Goal: Information Seeking & Learning: Learn about a topic

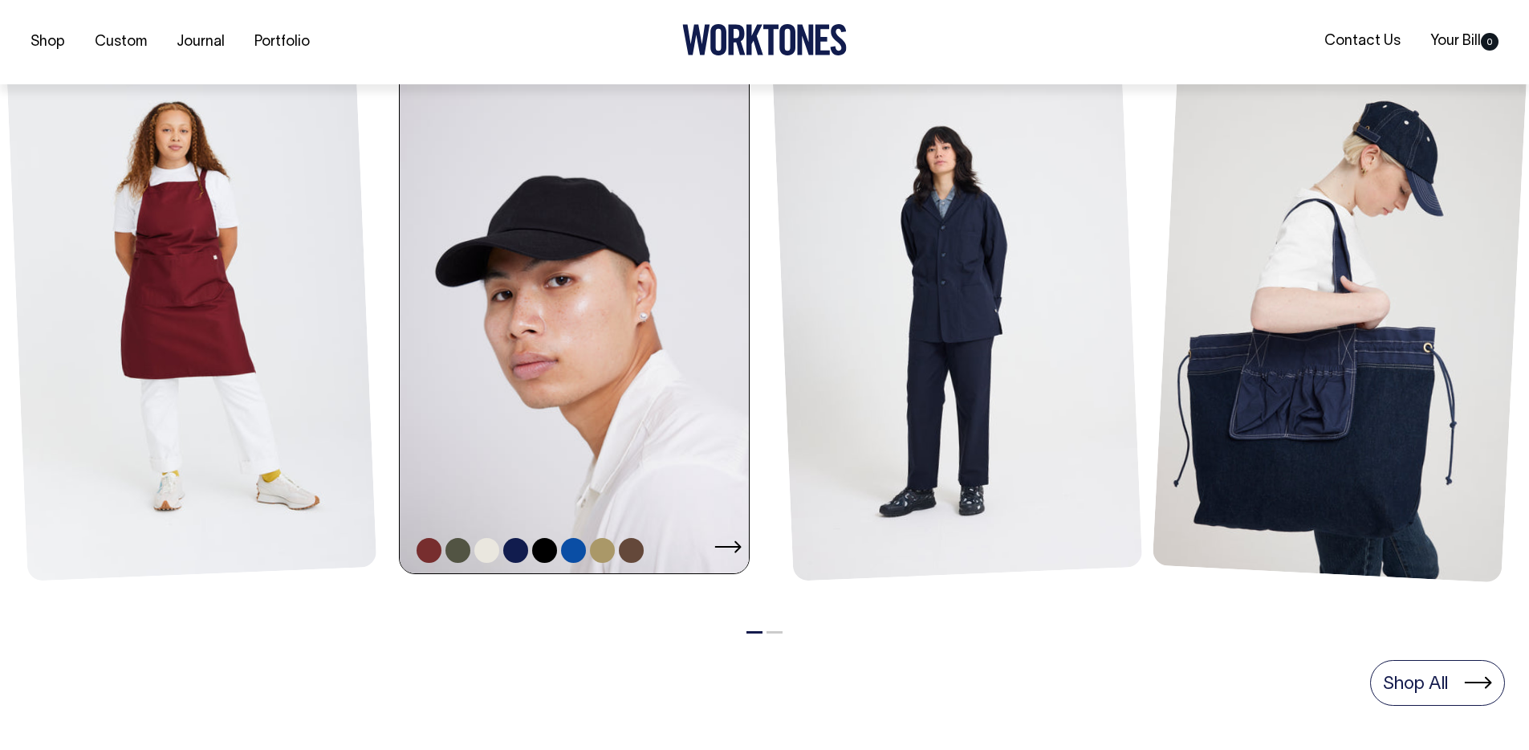
scroll to position [762, 0]
click at [638, 278] on link at bounding box center [579, 311] width 359 height 524
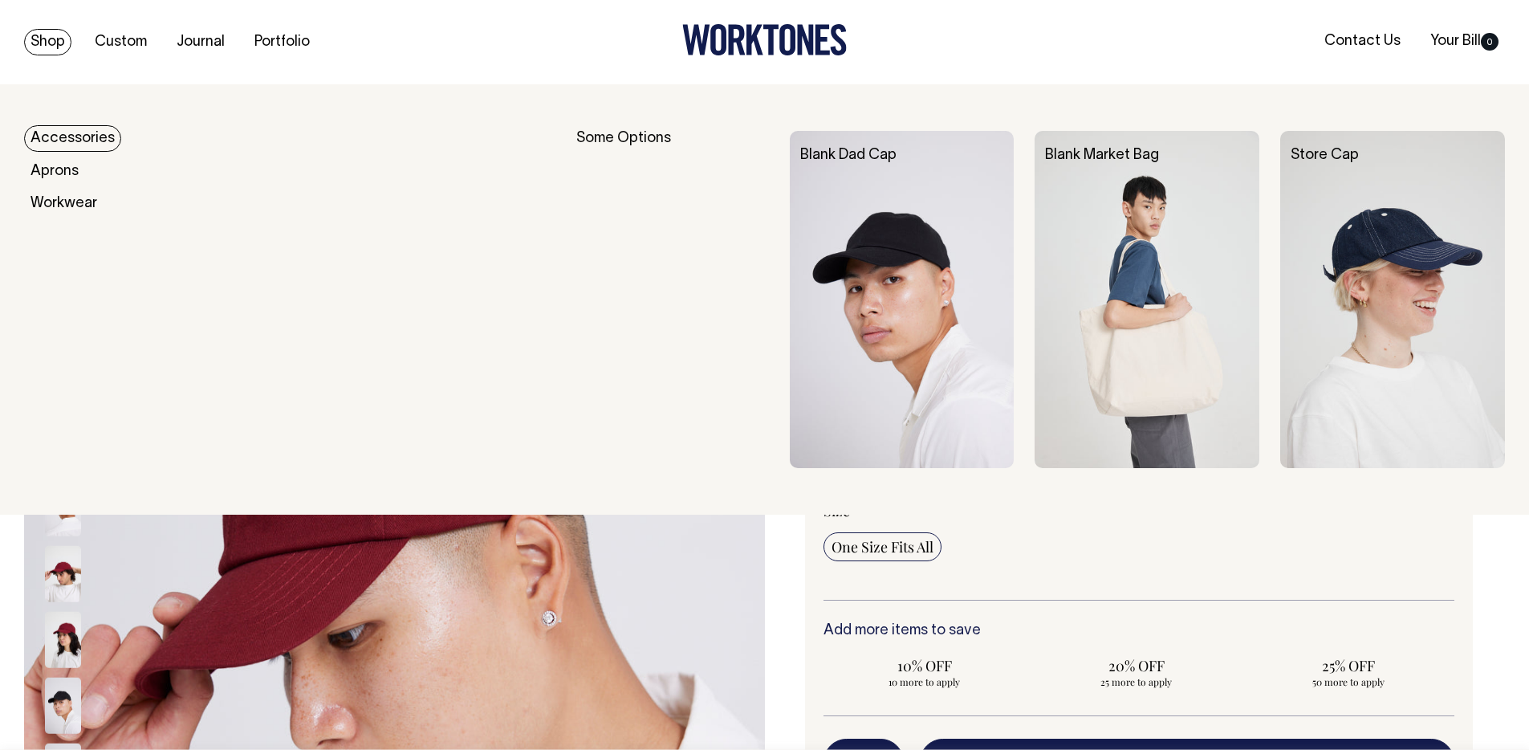
click at [41, 55] on div "Shop Custom Journal Portfolio Contact Us Your Bill 0" at bounding box center [764, 42] width 1529 height 84
click at [52, 47] on link "Shop" at bounding box center [47, 42] width 47 height 26
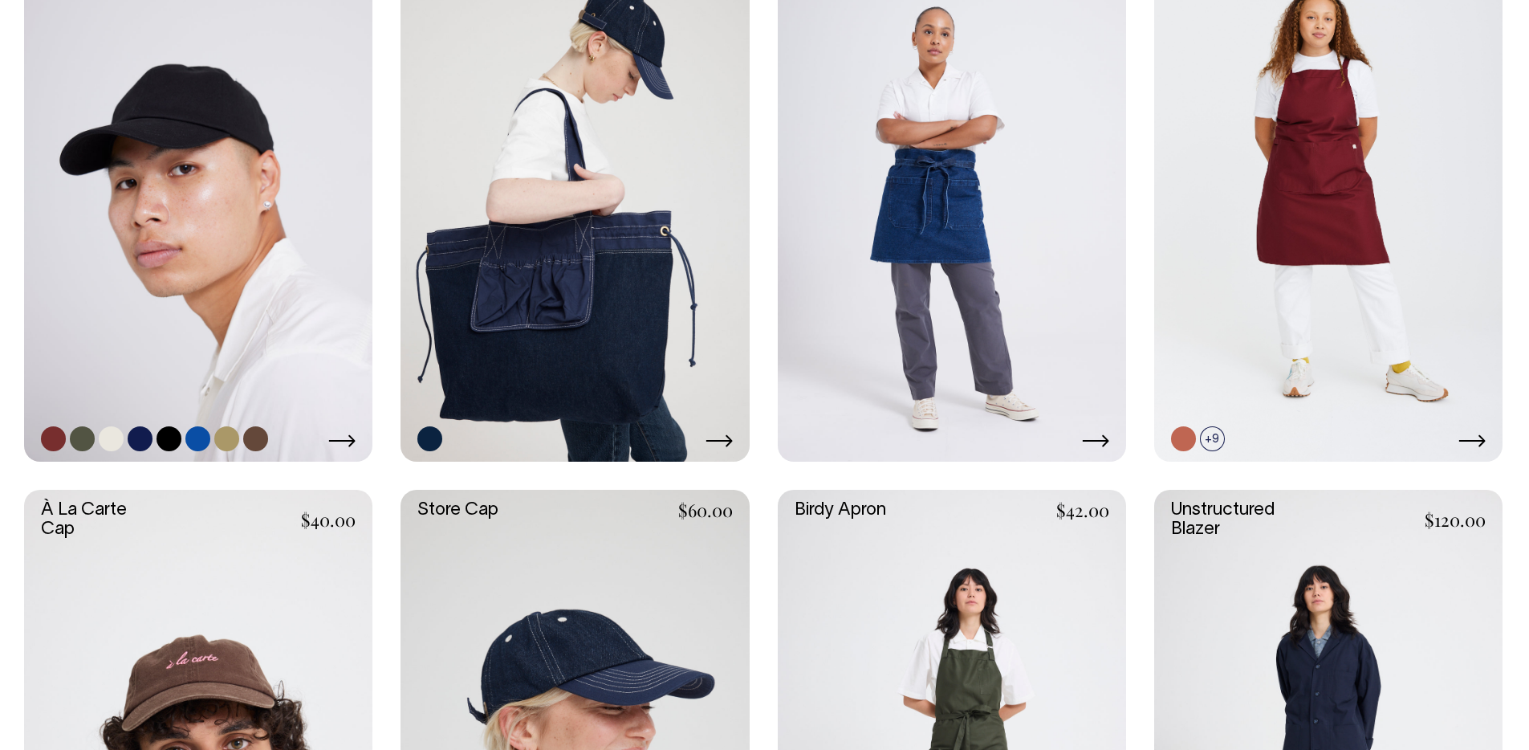
scroll to position [835, 0]
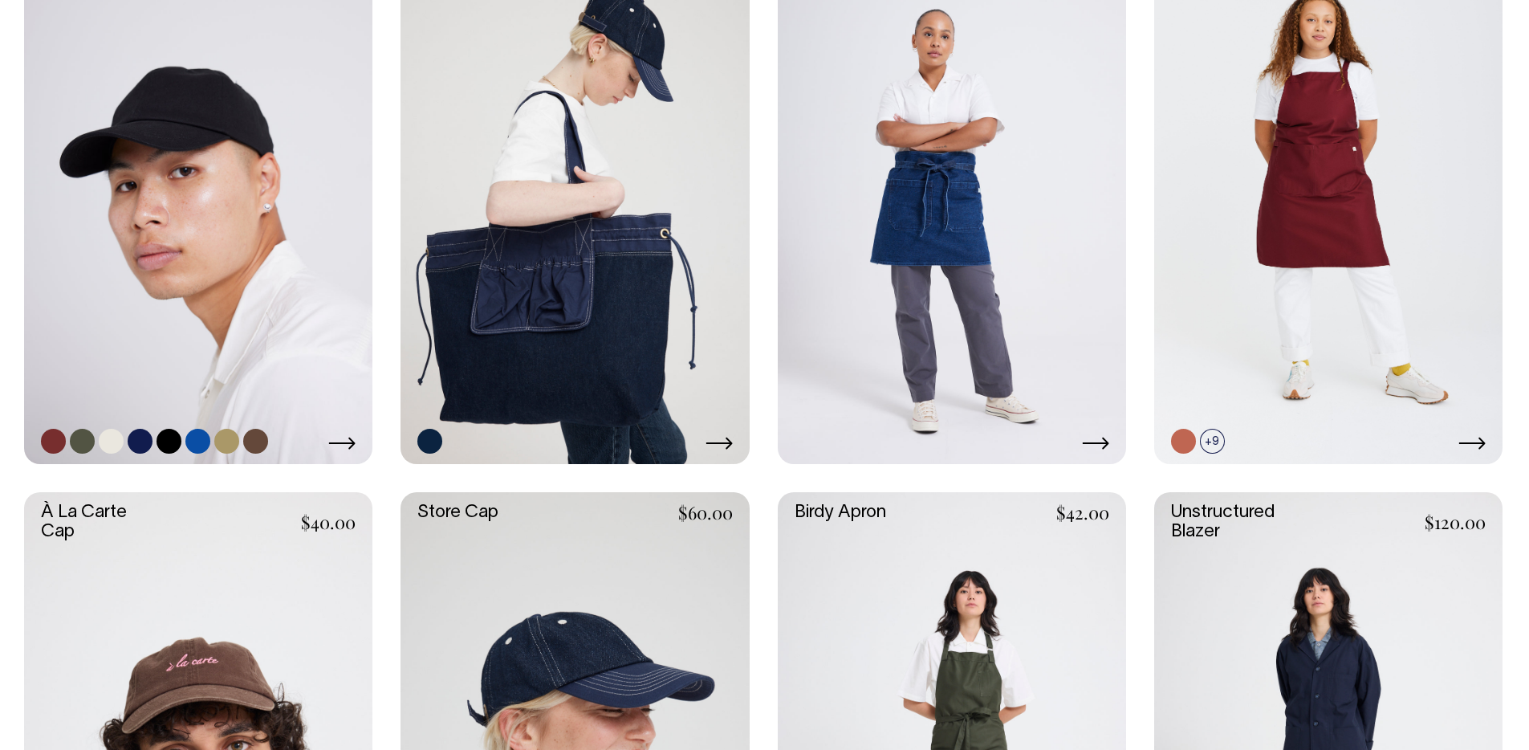
click at [188, 221] on link at bounding box center [198, 202] width 348 height 522
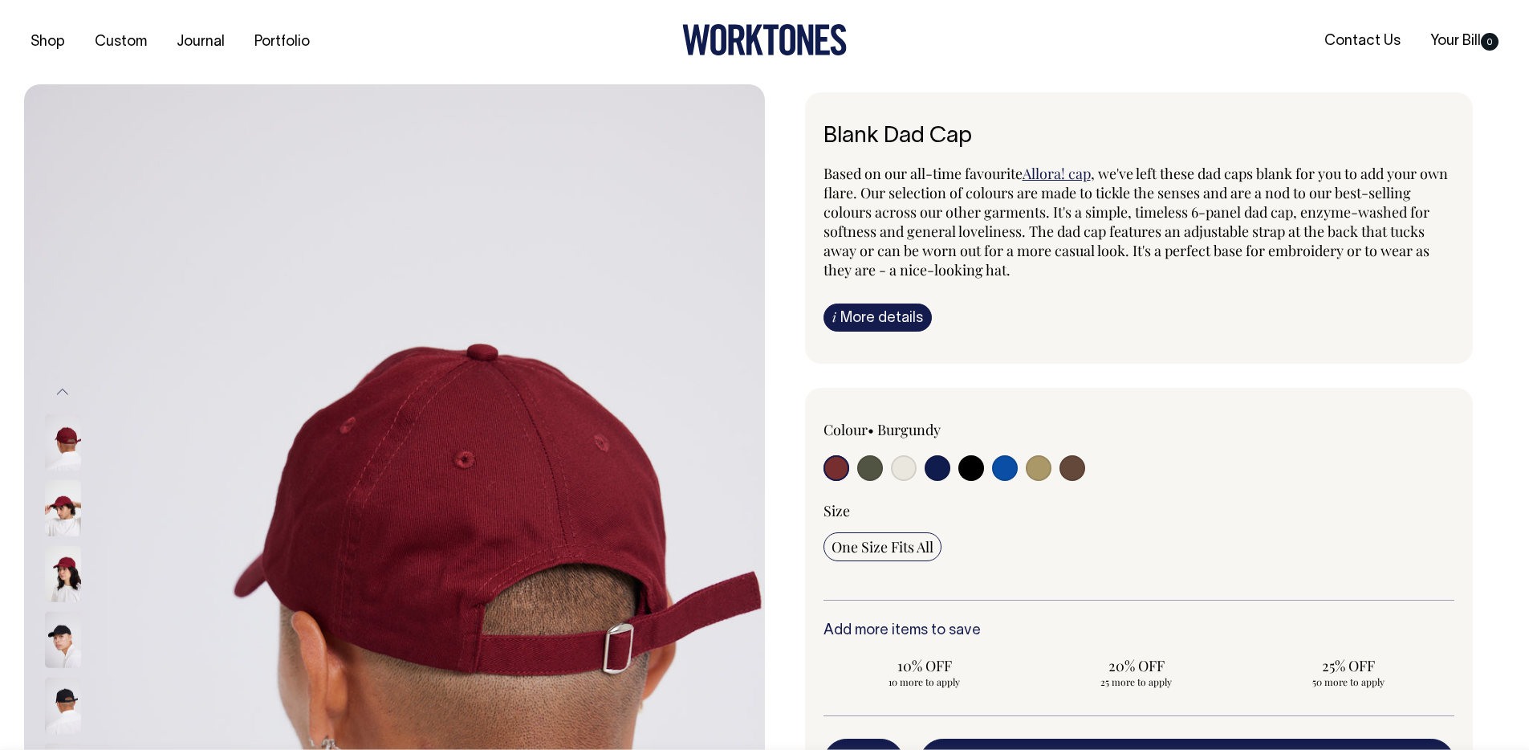
click at [871, 465] on input "radio" at bounding box center [870, 468] width 26 height 26
radio input "true"
select select "Olive"
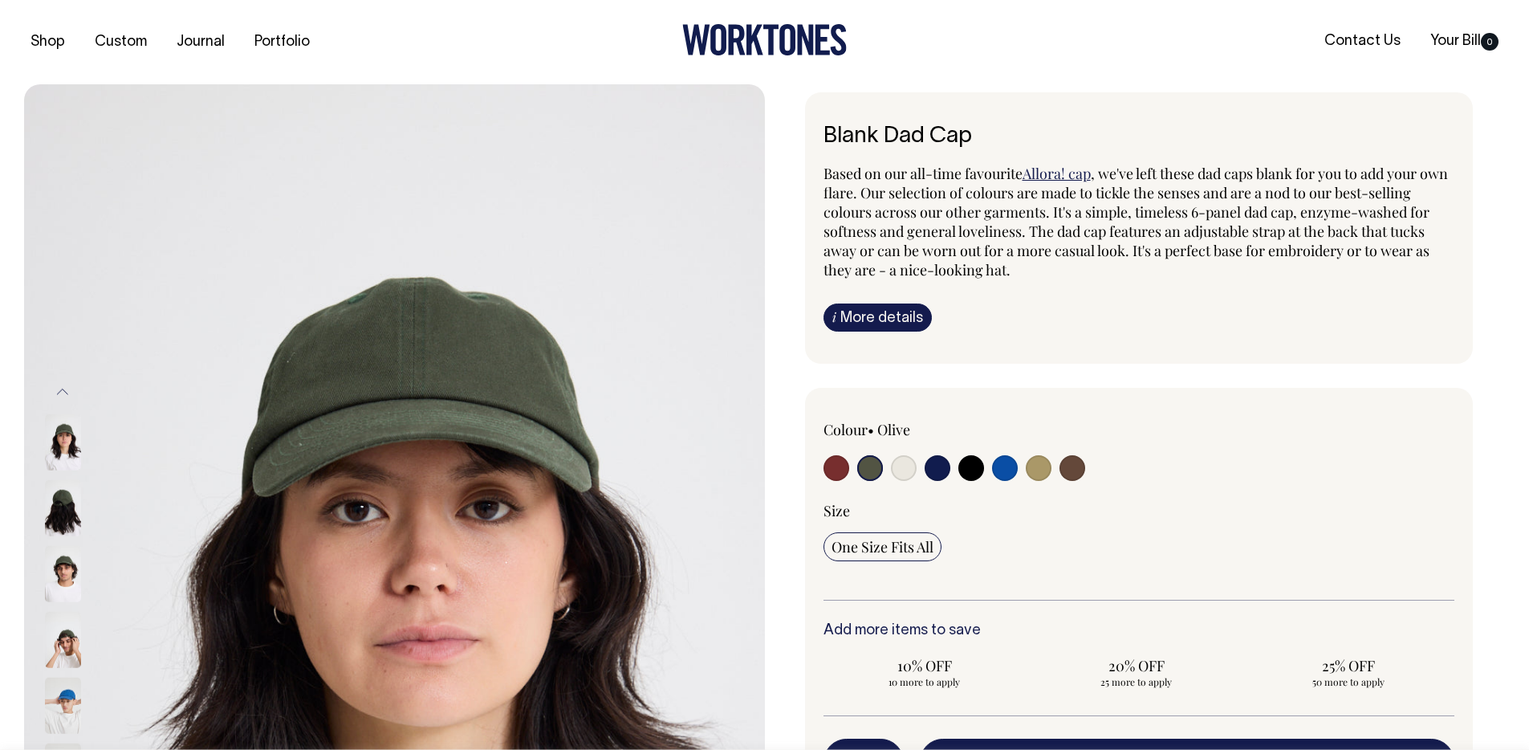
click at [900, 470] on input "radio" at bounding box center [904, 468] width 26 height 26
radio input "true"
select select "Natural"
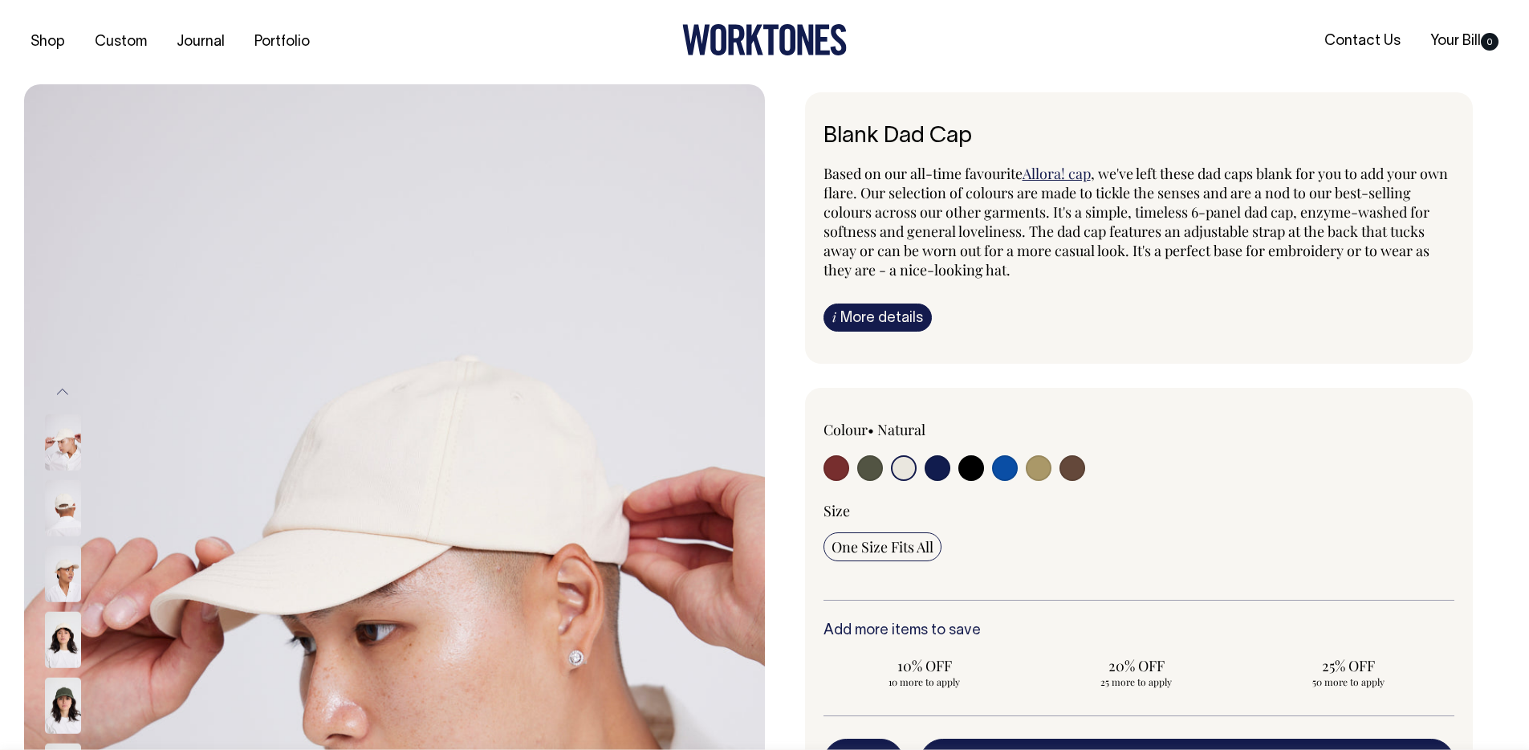
click at [947, 470] on input "radio" at bounding box center [938, 468] width 26 height 26
radio input "true"
select select "Dark Navy"
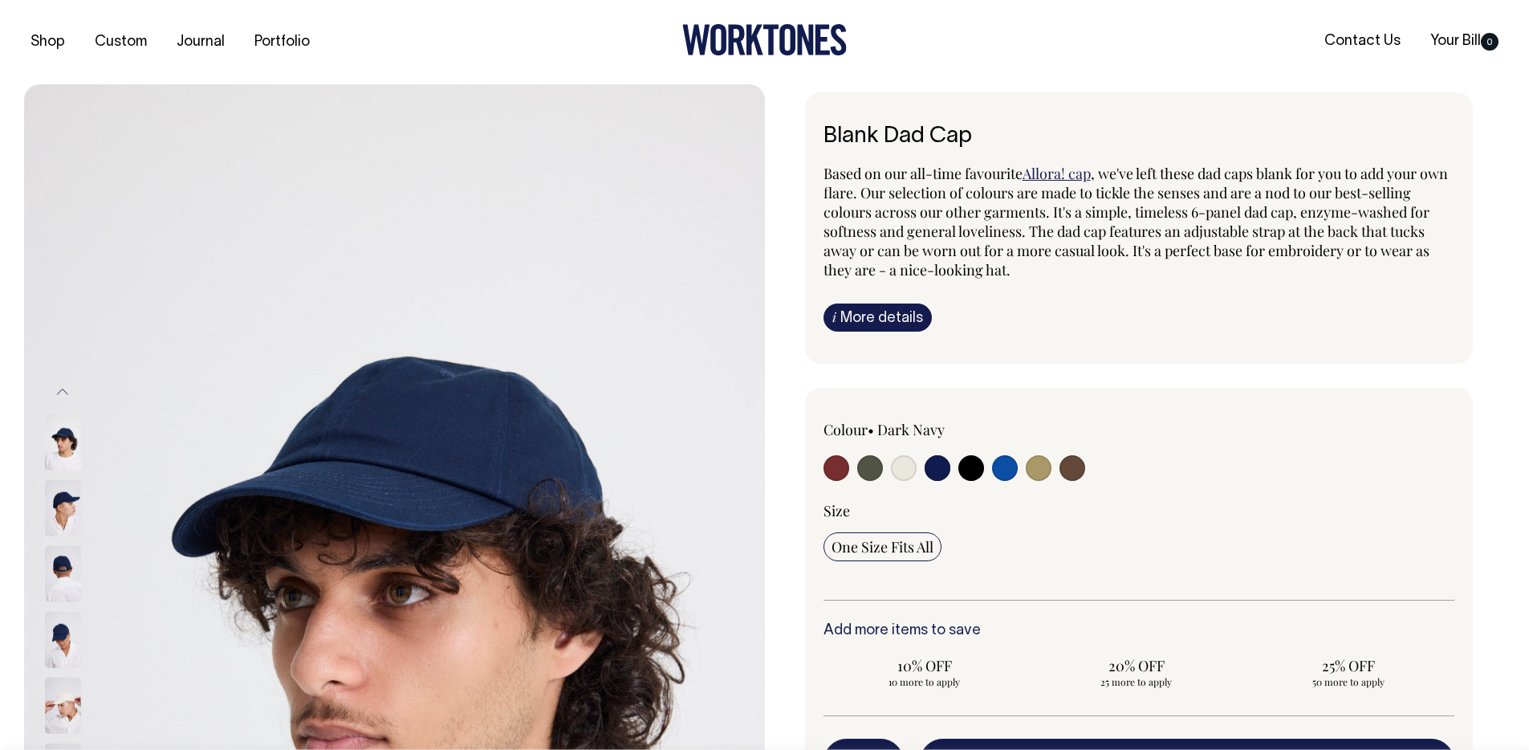
click at [962, 466] on input "radio" at bounding box center [971, 468] width 26 height 26
radio input "true"
select select "Black"
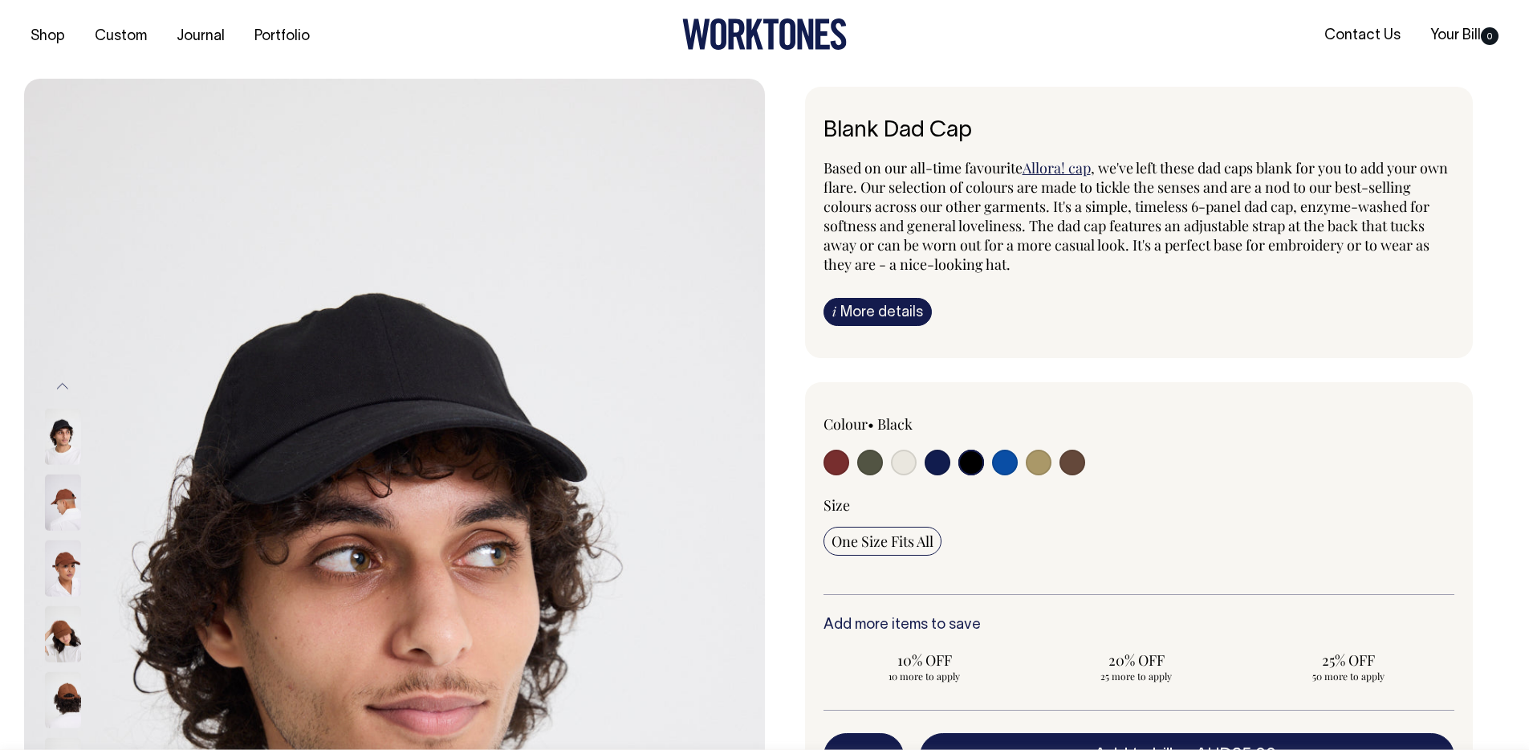
scroll to position [6, 0]
click at [772, 211] on div "Blank Dad Cap Based on our all-time favourite Allora! cap , we've left these da…" at bounding box center [1135, 578] width 741 height 985
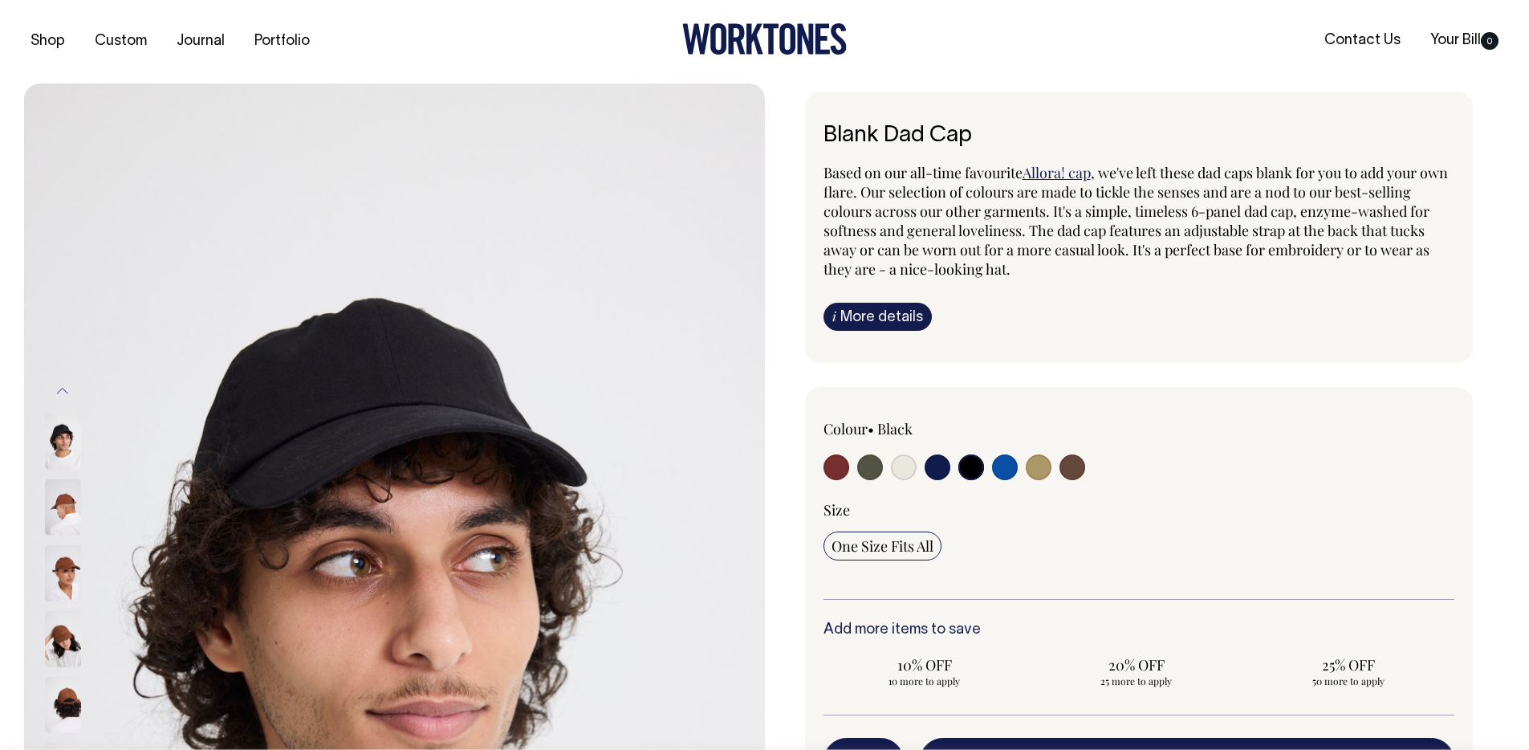
scroll to position [0, 0]
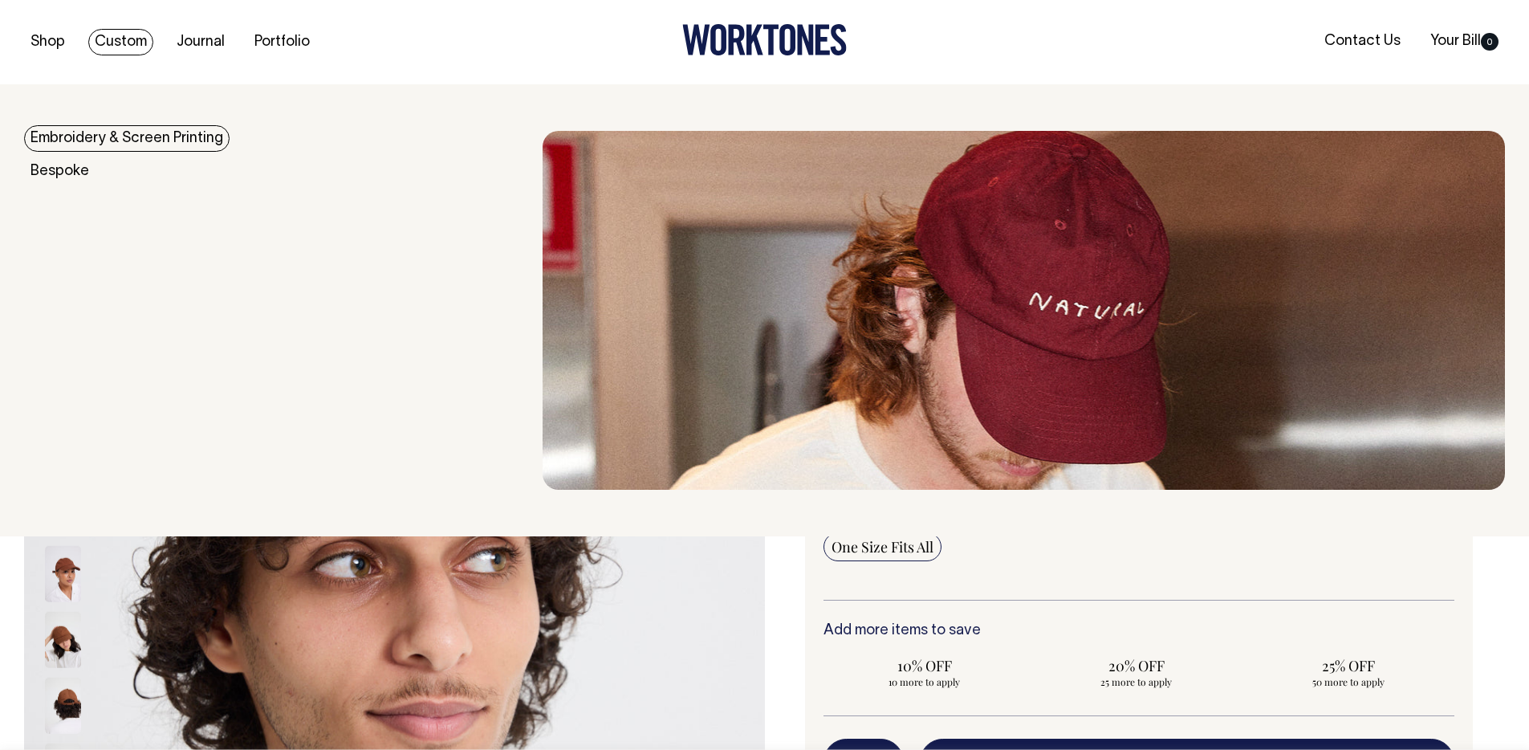
click at [127, 140] on link "Embroidery & Screen Printing" at bounding box center [126, 138] width 205 height 26
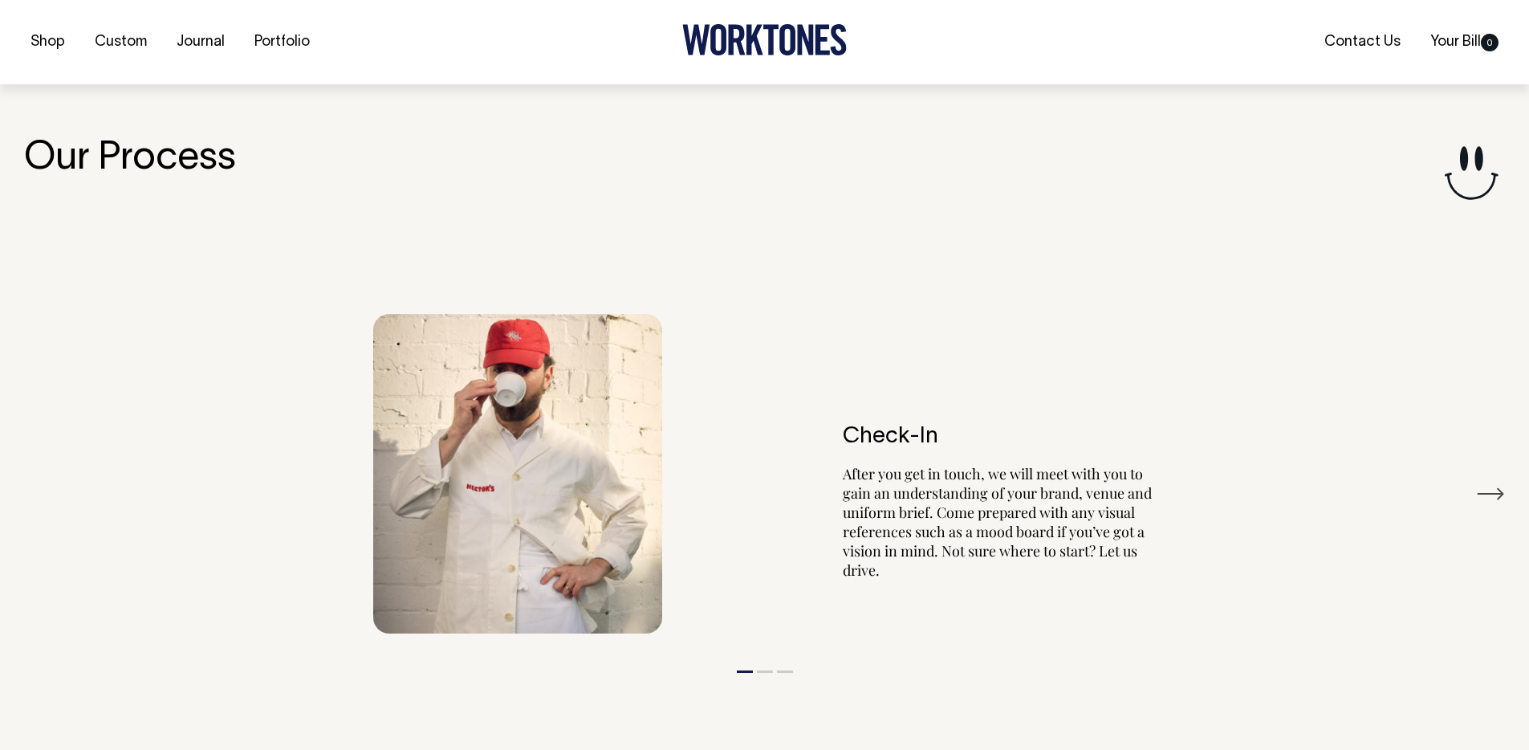
scroll to position [1813, 0]
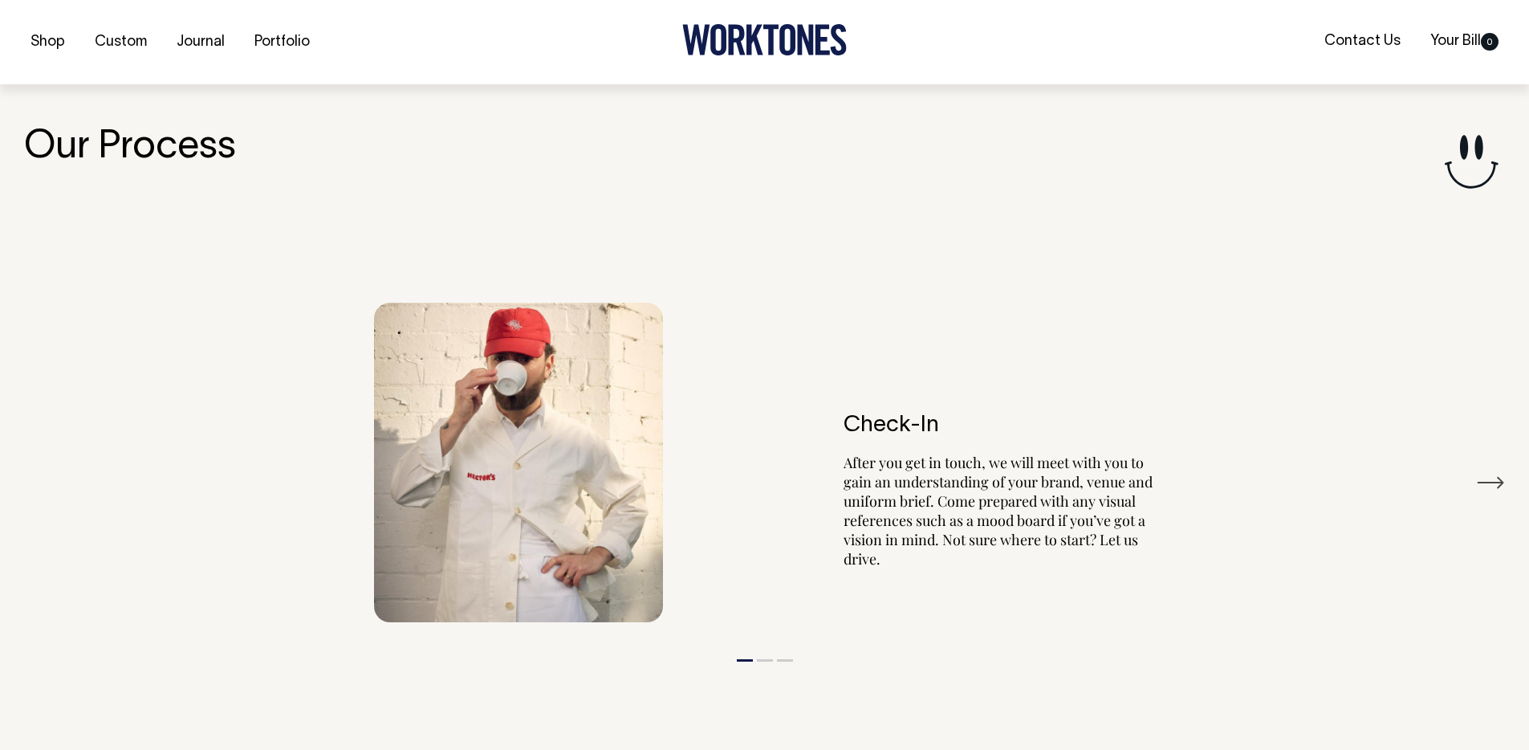
click at [1053, 497] on p "After you get in touch, we will meet with you to gain an understanding of your …" at bounding box center [999, 511] width 313 height 116
click at [1500, 485] on button "Next" at bounding box center [1490, 482] width 29 height 24
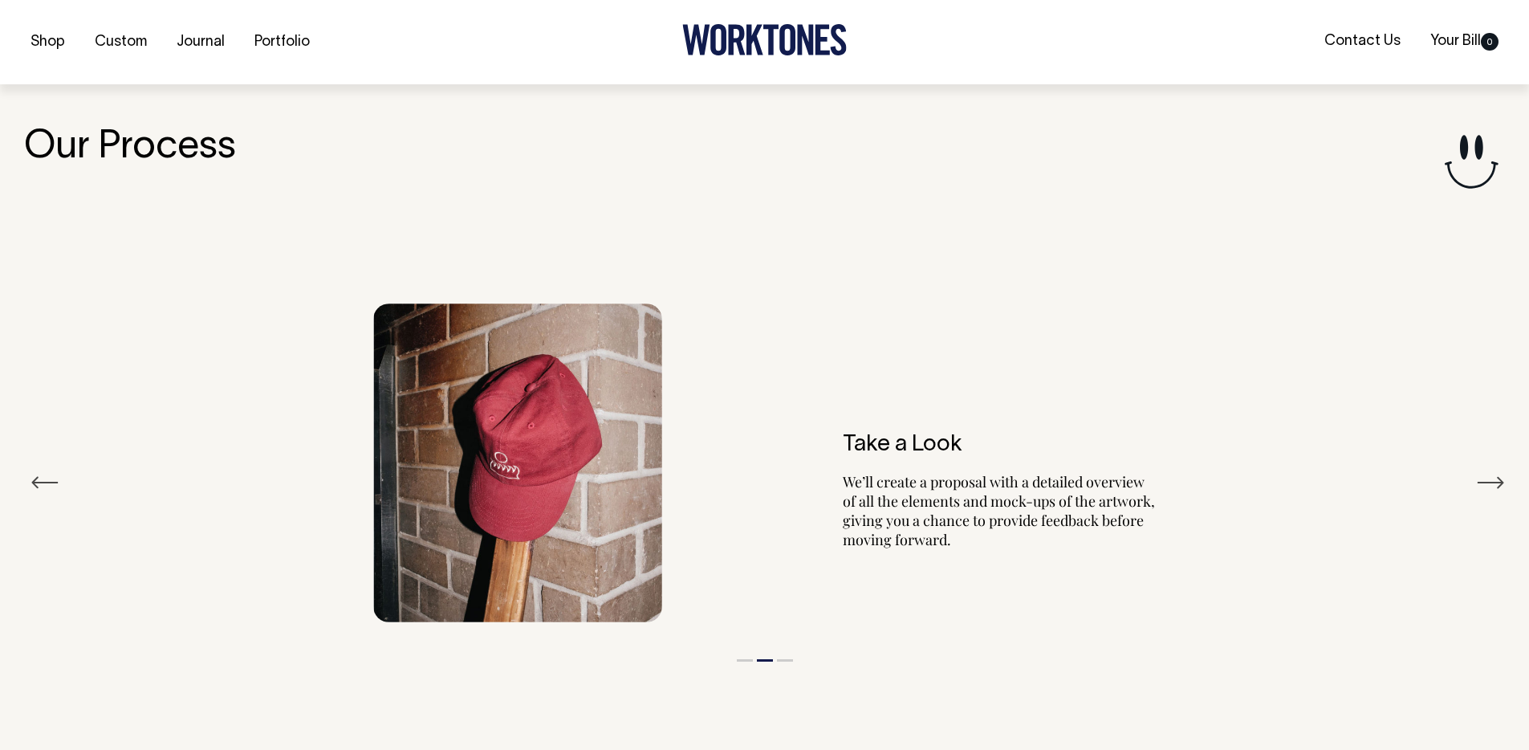
click at [1500, 485] on button "Next" at bounding box center [1490, 482] width 29 height 24
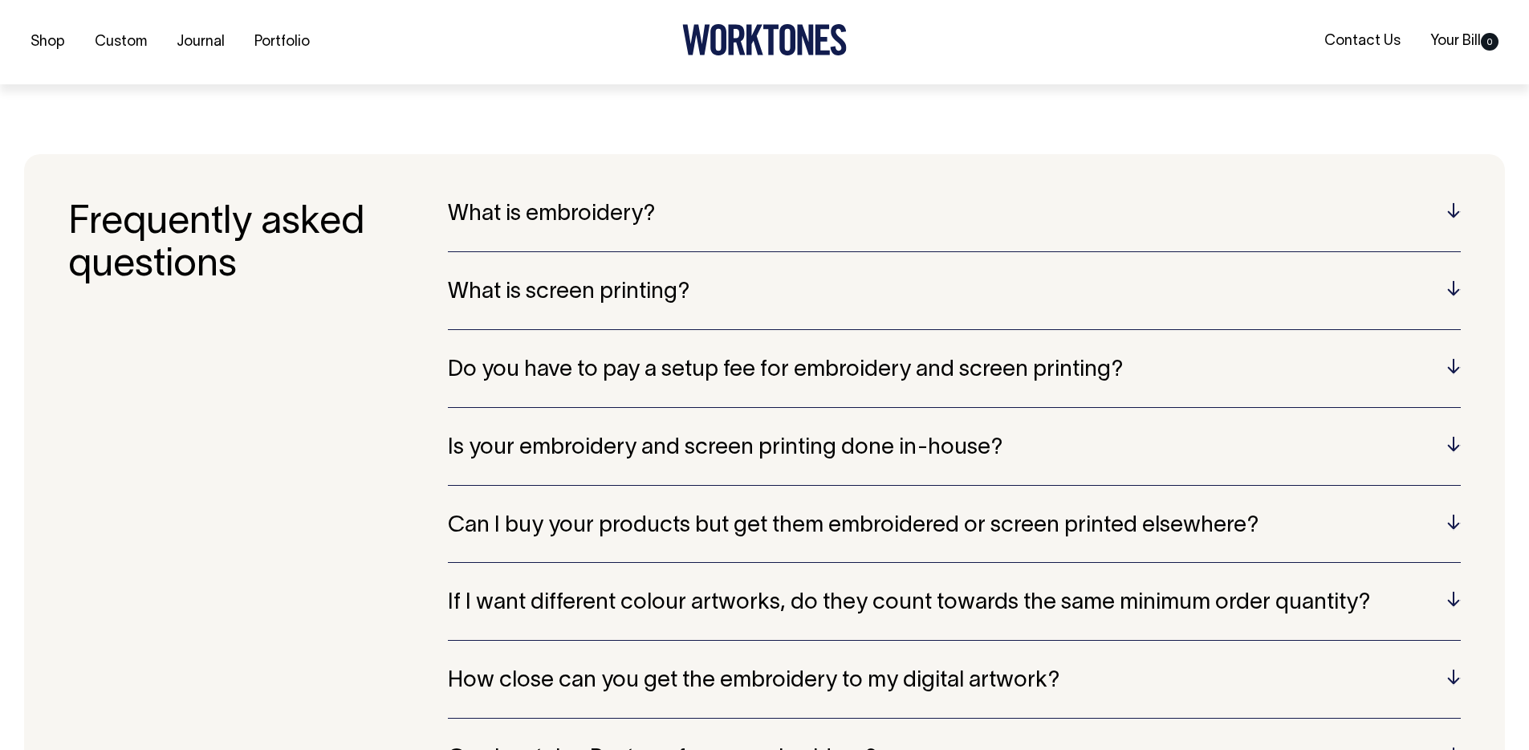
scroll to position [3304, 0]
click at [994, 213] on h5 "What is embroidery?" at bounding box center [954, 213] width 1013 height 25
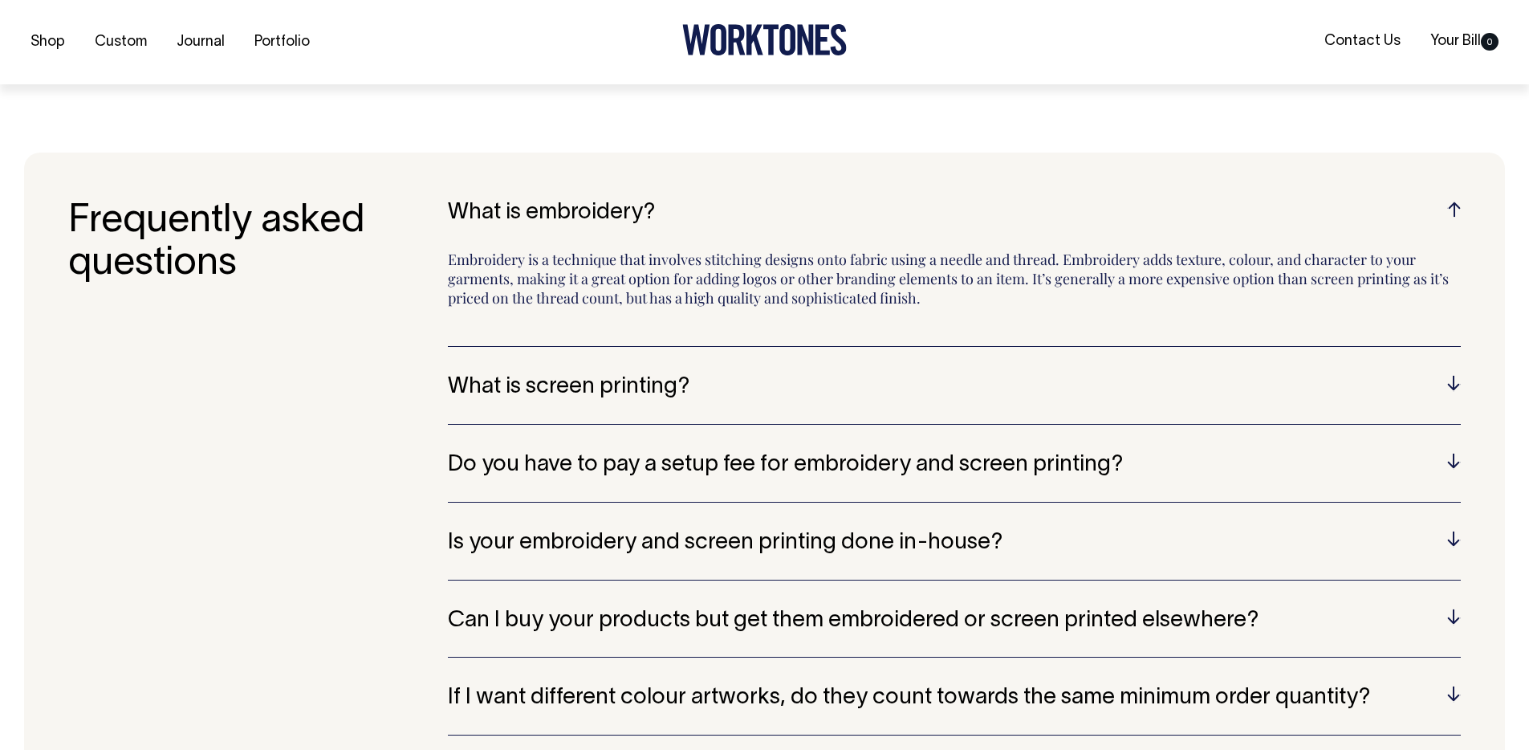
click at [994, 213] on h5 "What is embroidery?" at bounding box center [954, 213] width 1013 height 25
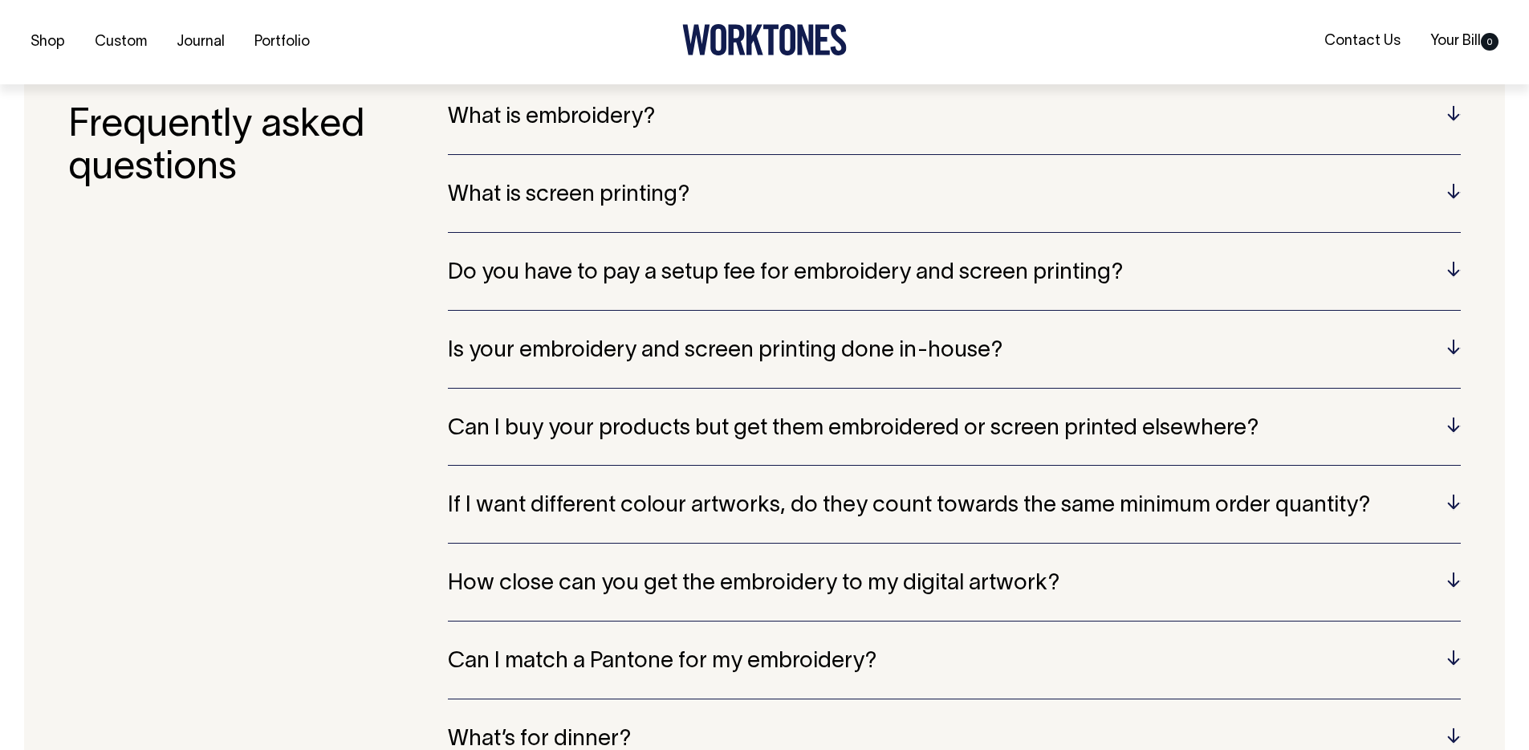
click at [975, 358] on h5 "Is your embroidery and screen printing done in-house?" at bounding box center [954, 351] width 1013 height 25
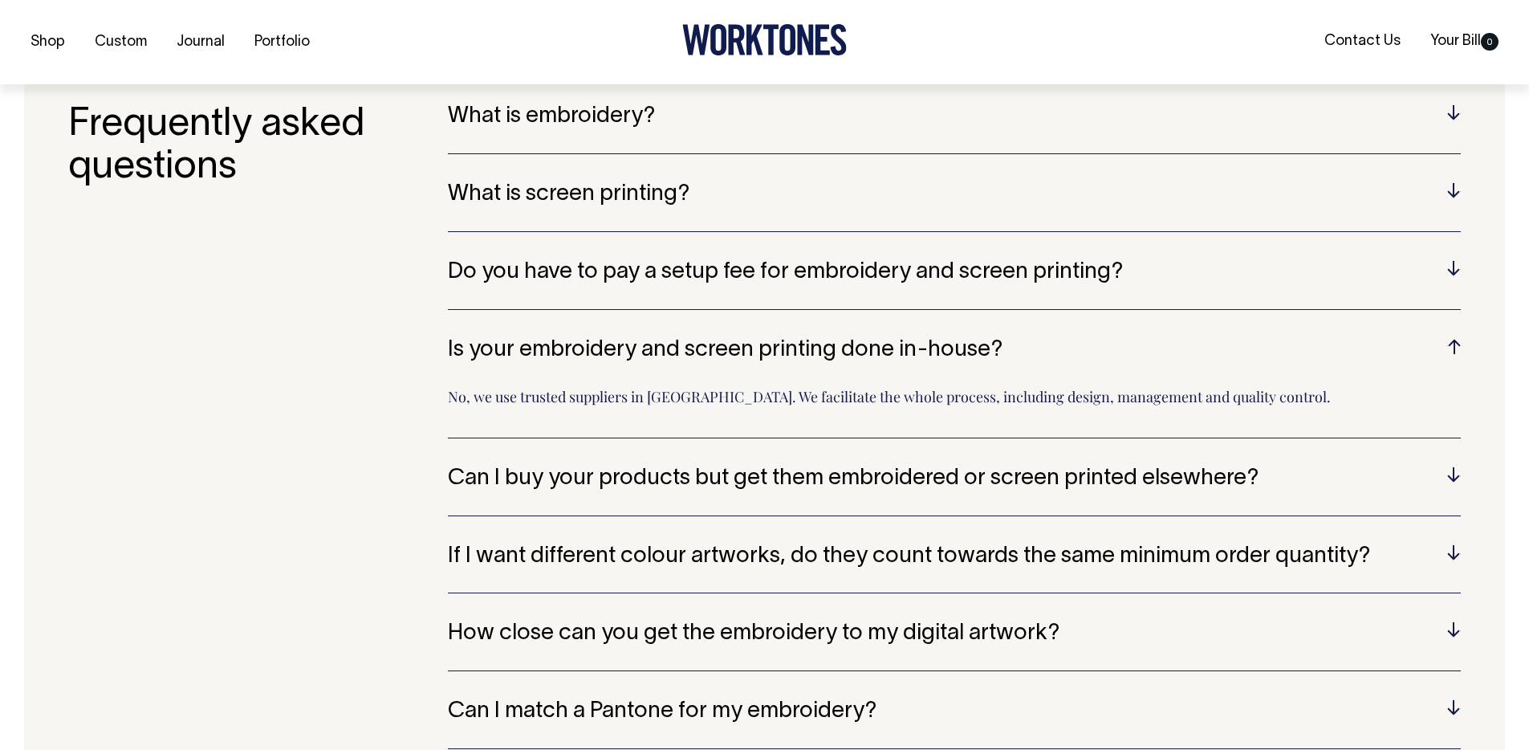
scroll to position [3401, 0]
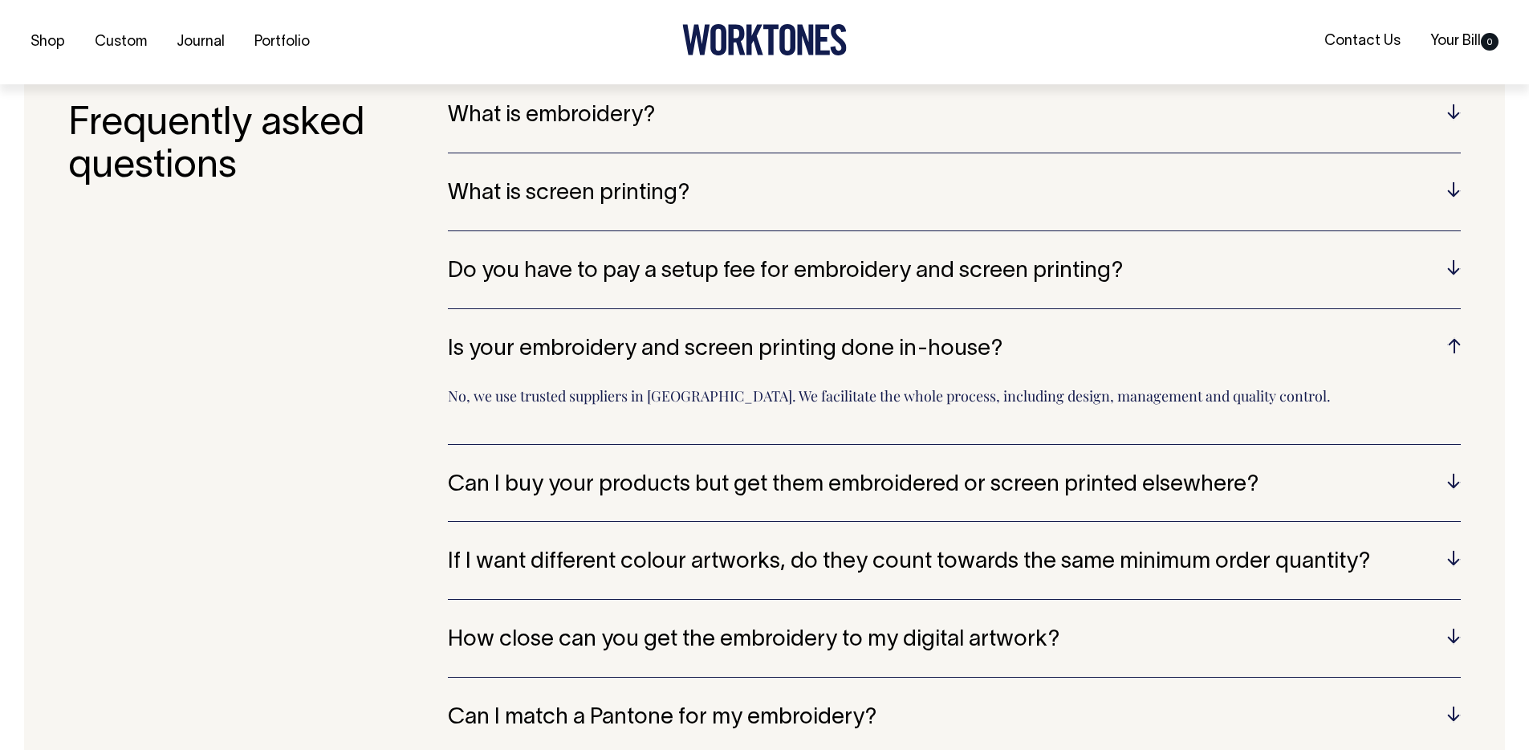
click at [975, 358] on h5 "Is your embroidery and screen printing done in-house?" at bounding box center [954, 349] width 1013 height 25
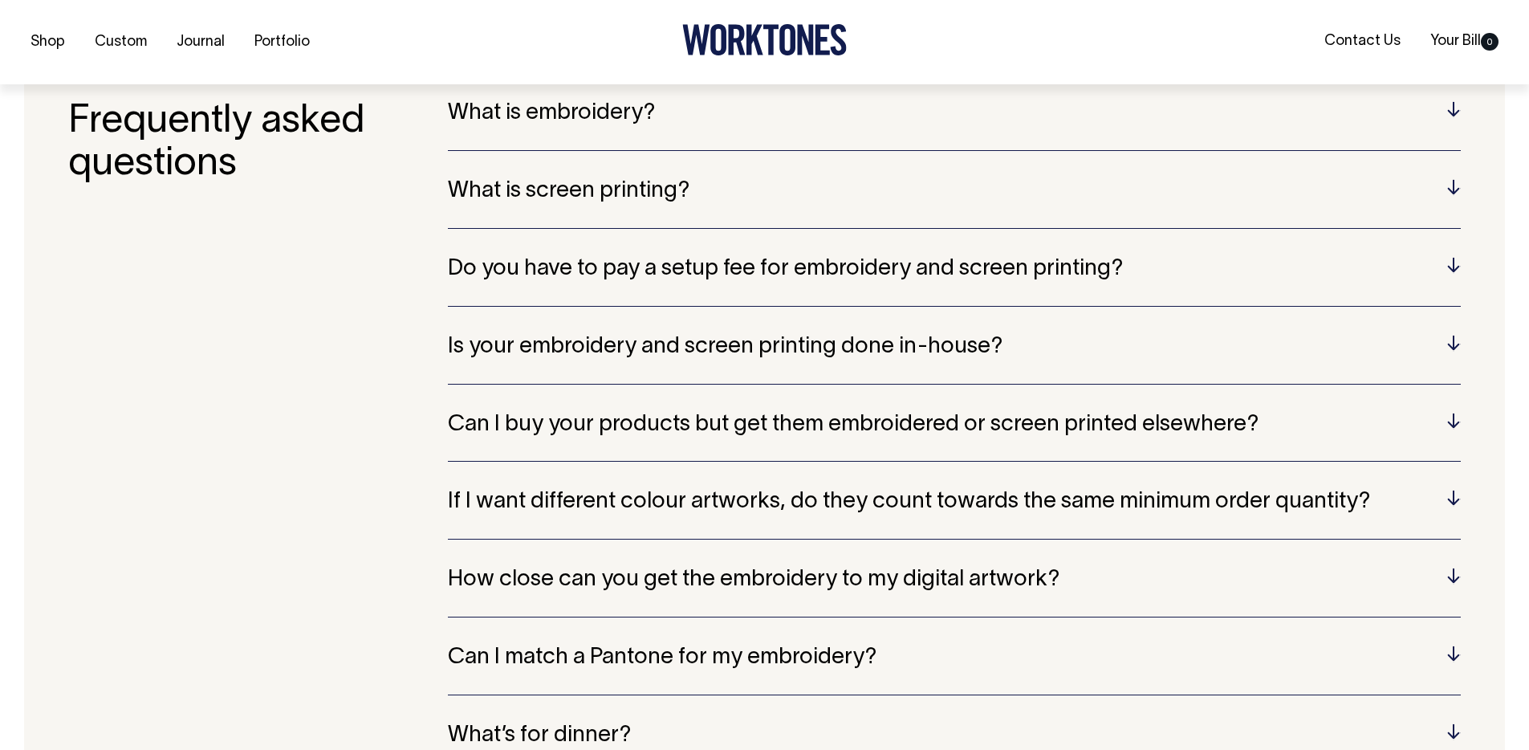
scroll to position [3404, 0]
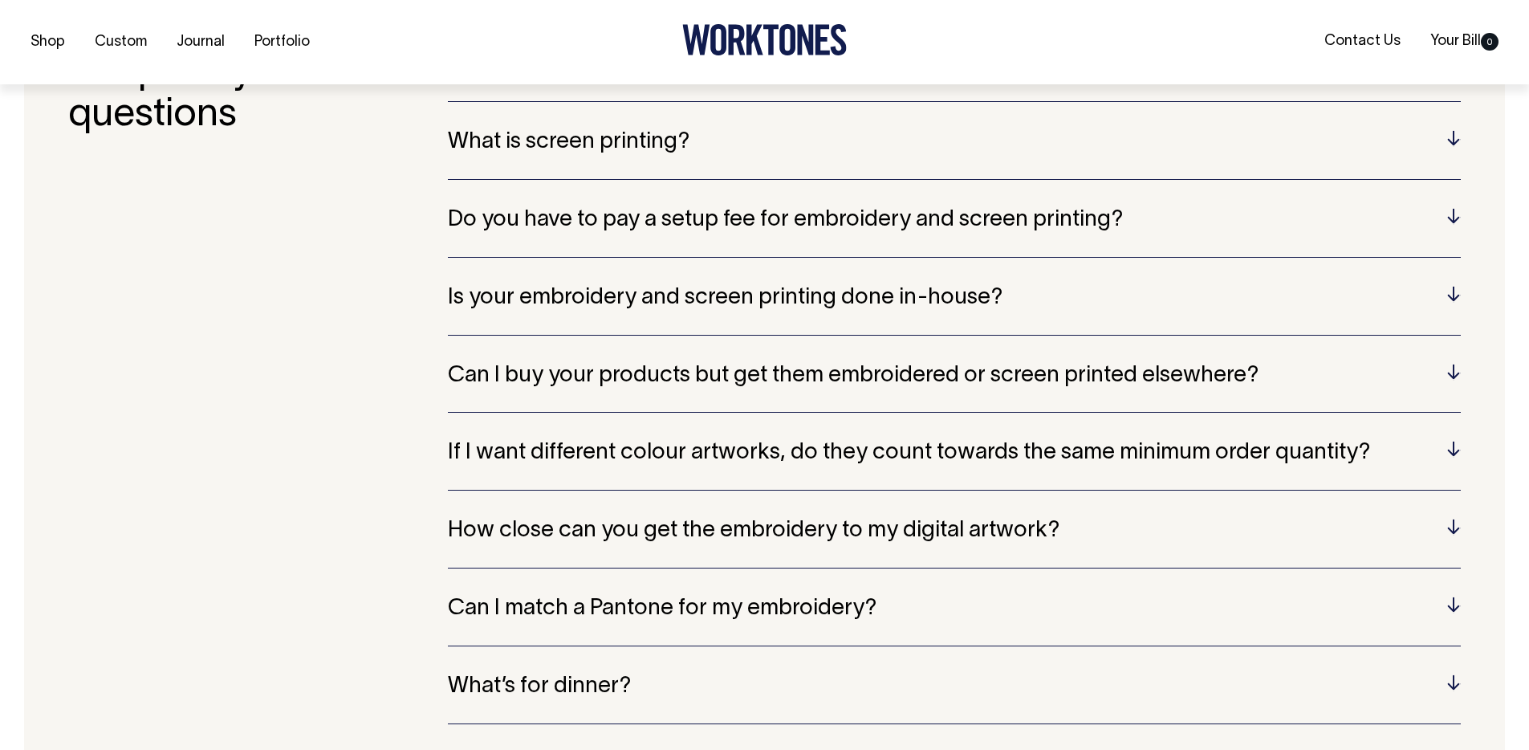
click at [1024, 436] on div "What is embroidery? Embroidery is a technique that involves stitching designs o…" at bounding box center [954, 401] width 1013 height 699
click at [1031, 461] on h5 "If I want different colour artworks, do they count towards the same minimum ord…" at bounding box center [954, 452] width 1013 height 25
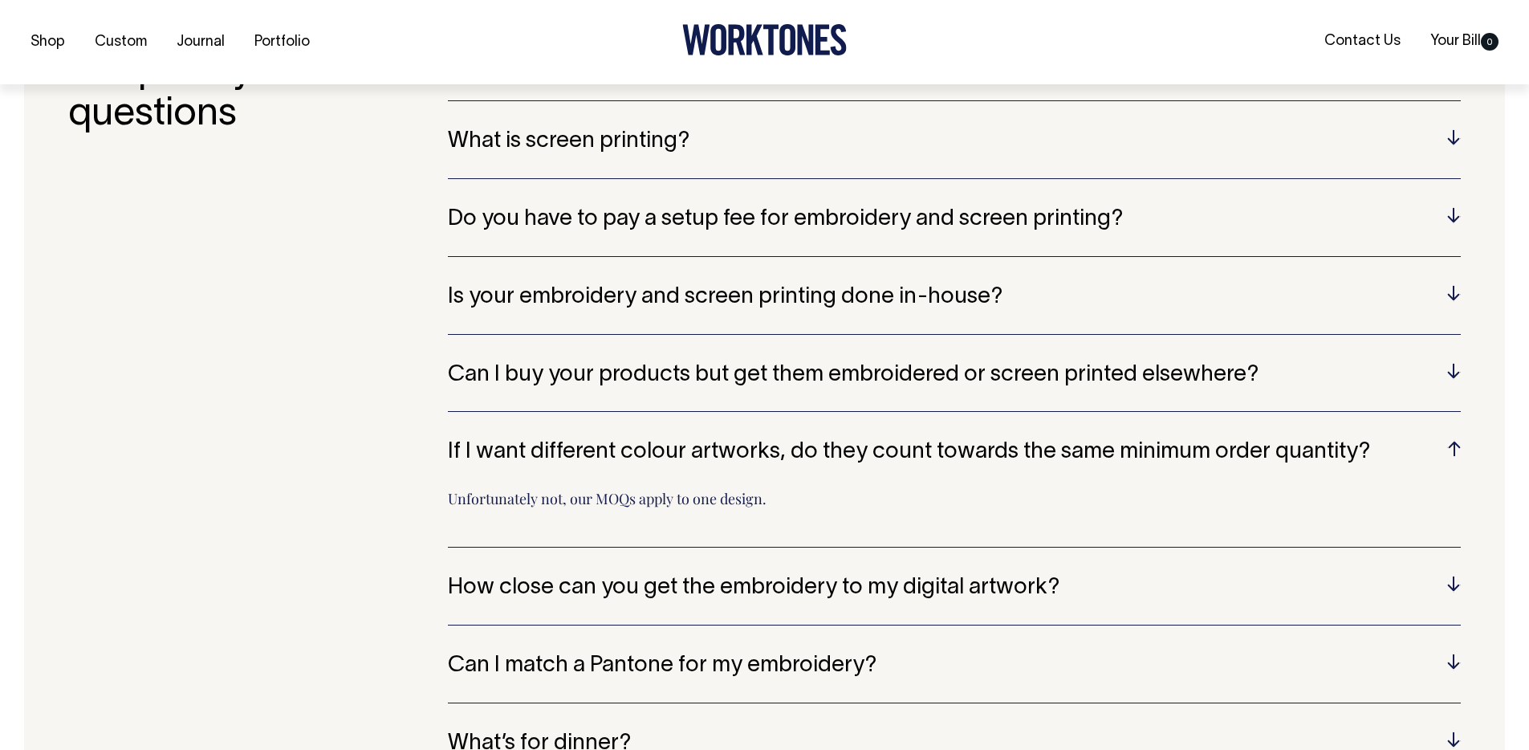
click at [1031, 461] on h5 "If I want different colour artworks, do they count towards the same minimum ord…" at bounding box center [954, 452] width 1013 height 25
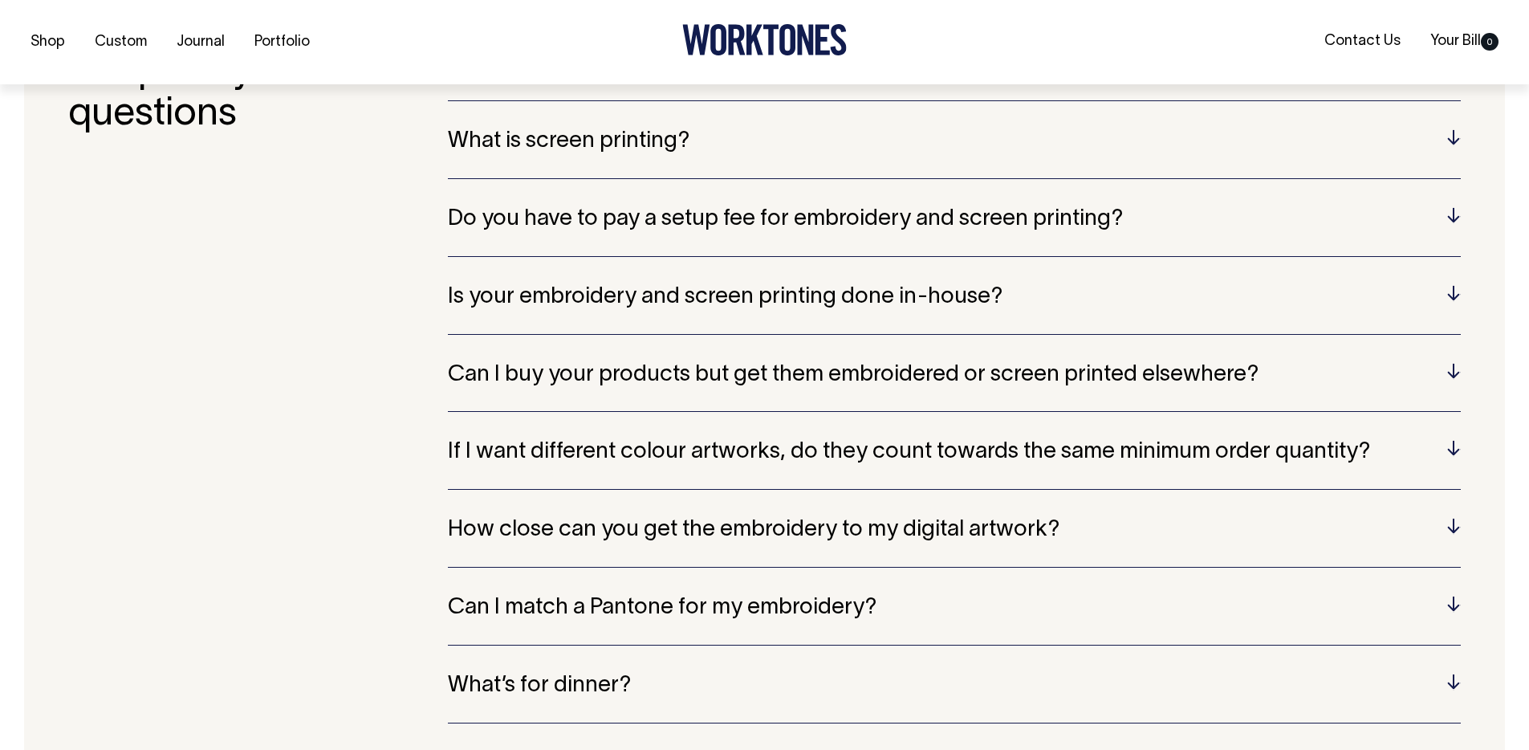
click at [1037, 533] on h5 "How close can you get the embroidery to my digital artwork?" at bounding box center [954, 530] width 1013 height 25
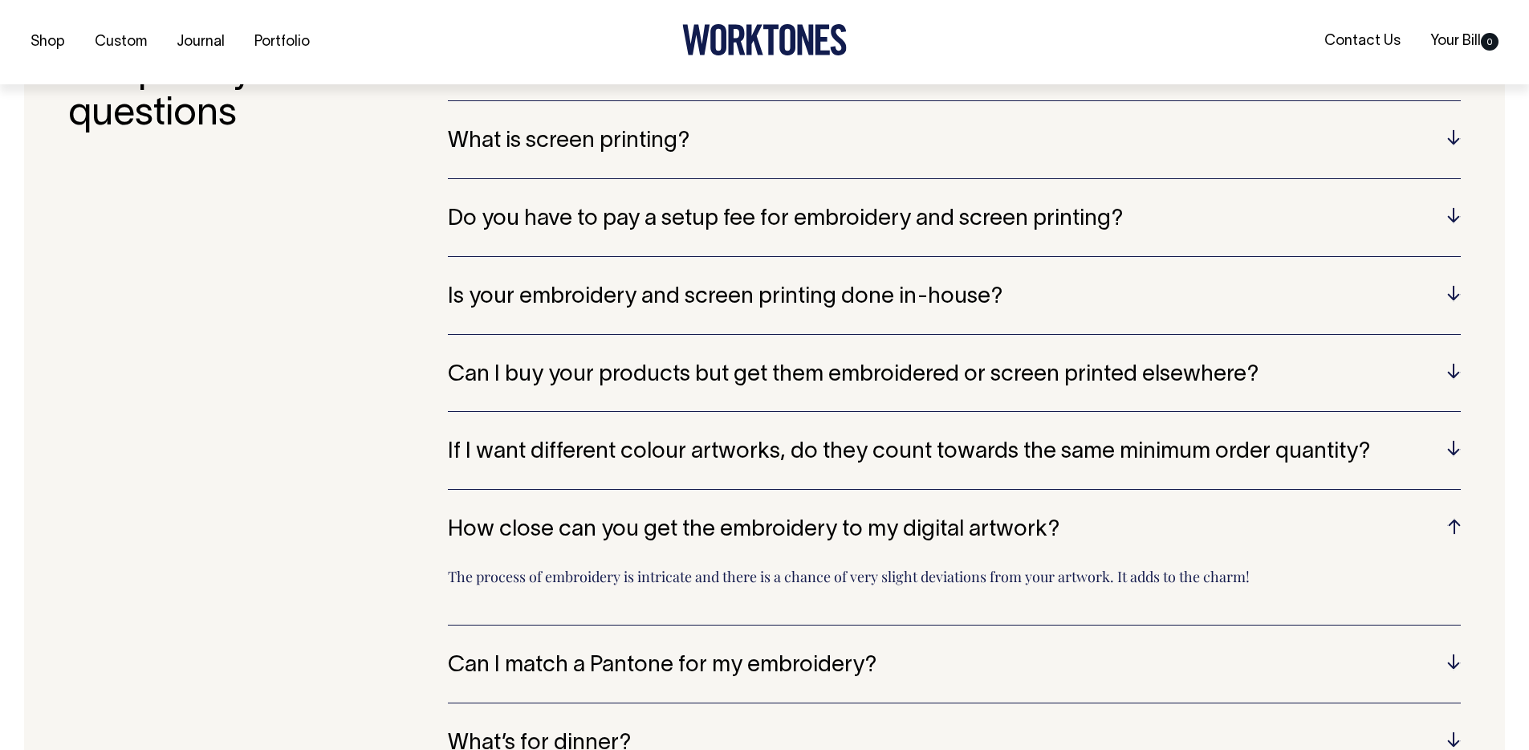
click at [1043, 529] on h5 "How close can you get the embroidery to my digital artwork?" at bounding box center [954, 530] width 1013 height 25
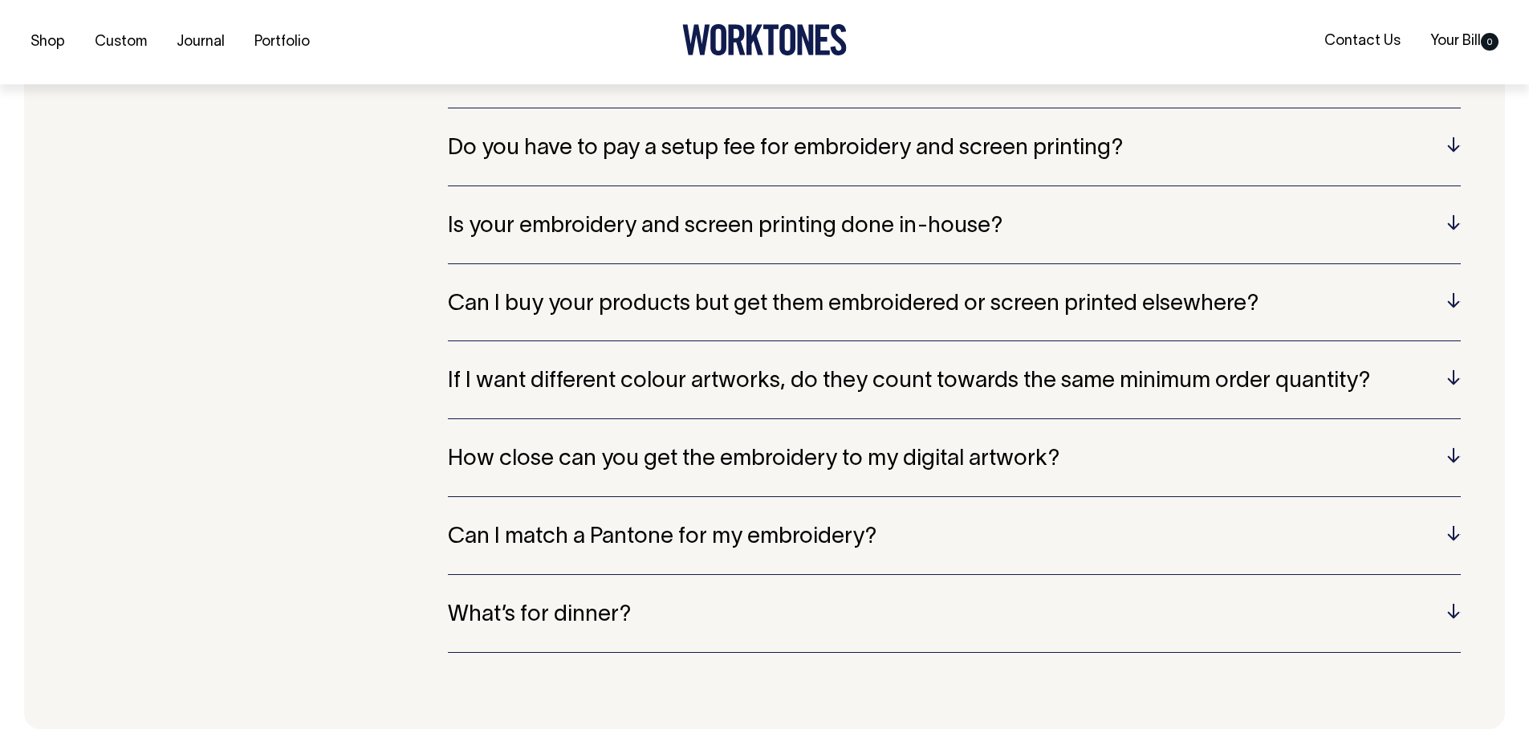
click at [1047, 543] on h5 "Can I match a Pantone for my embroidery?" at bounding box center [954, 537] width 1013 height 25
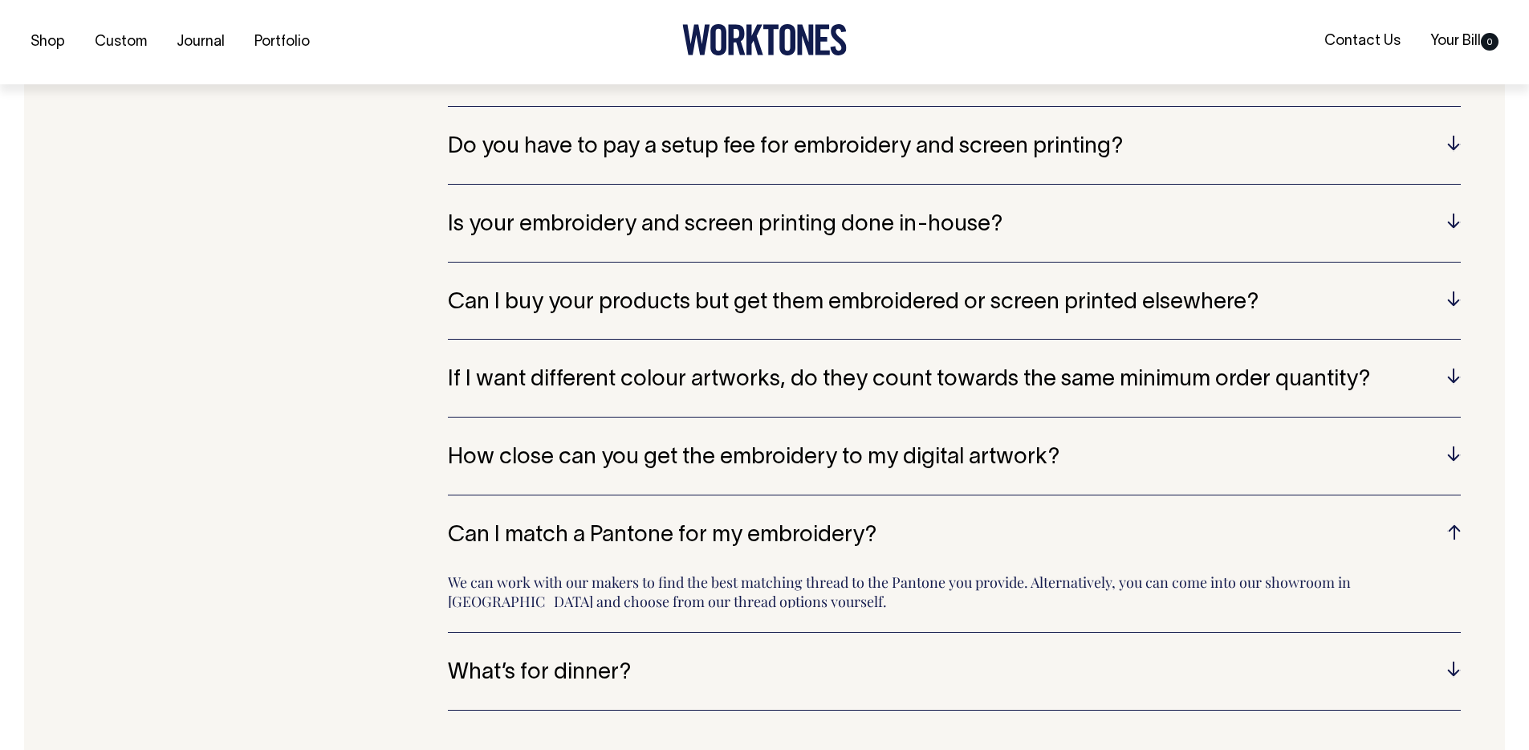
scroll to position [3526, 0]
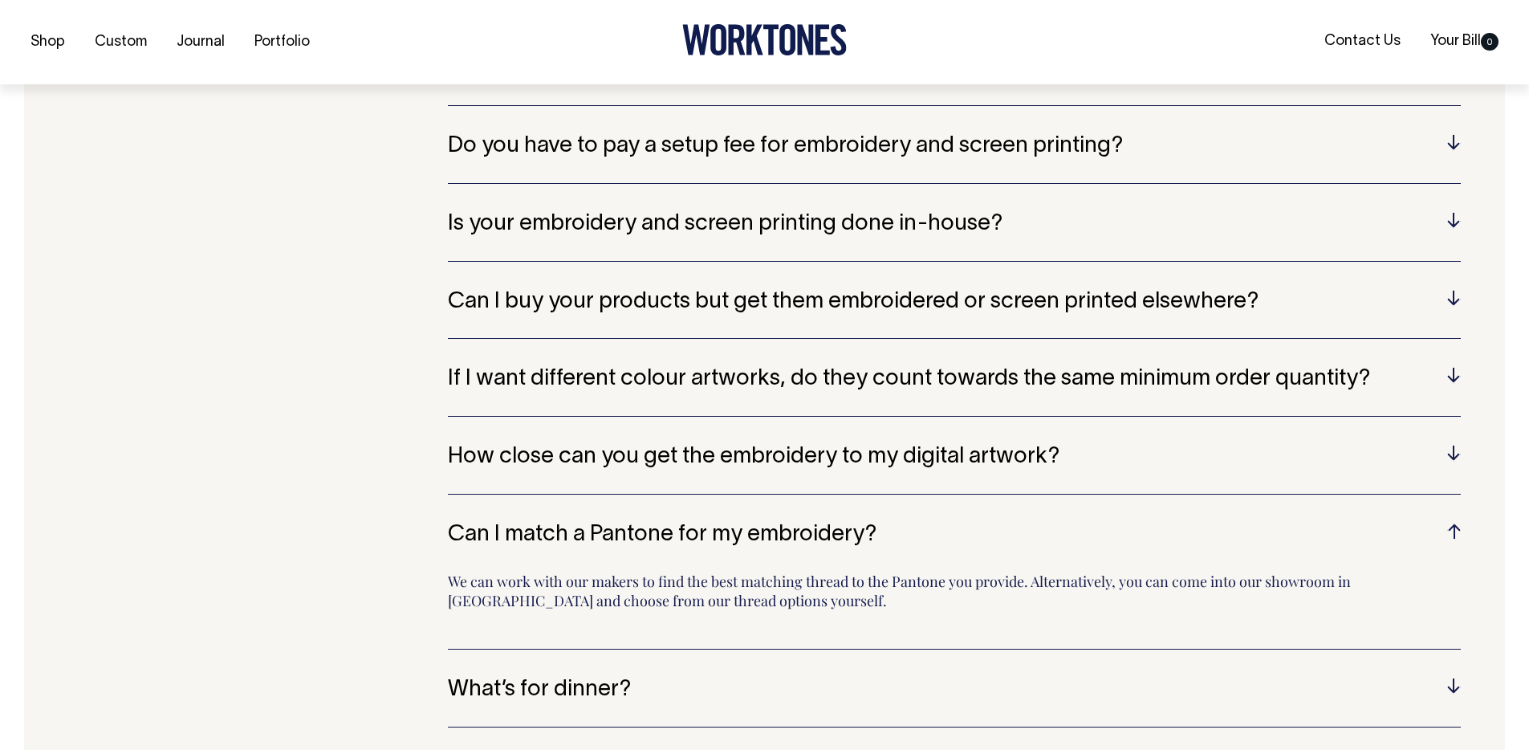
click at [1049, 533] on h5 "Can I match a Pantone for my embroidery?" at bounding box center [954, 534] width 1013 height 25
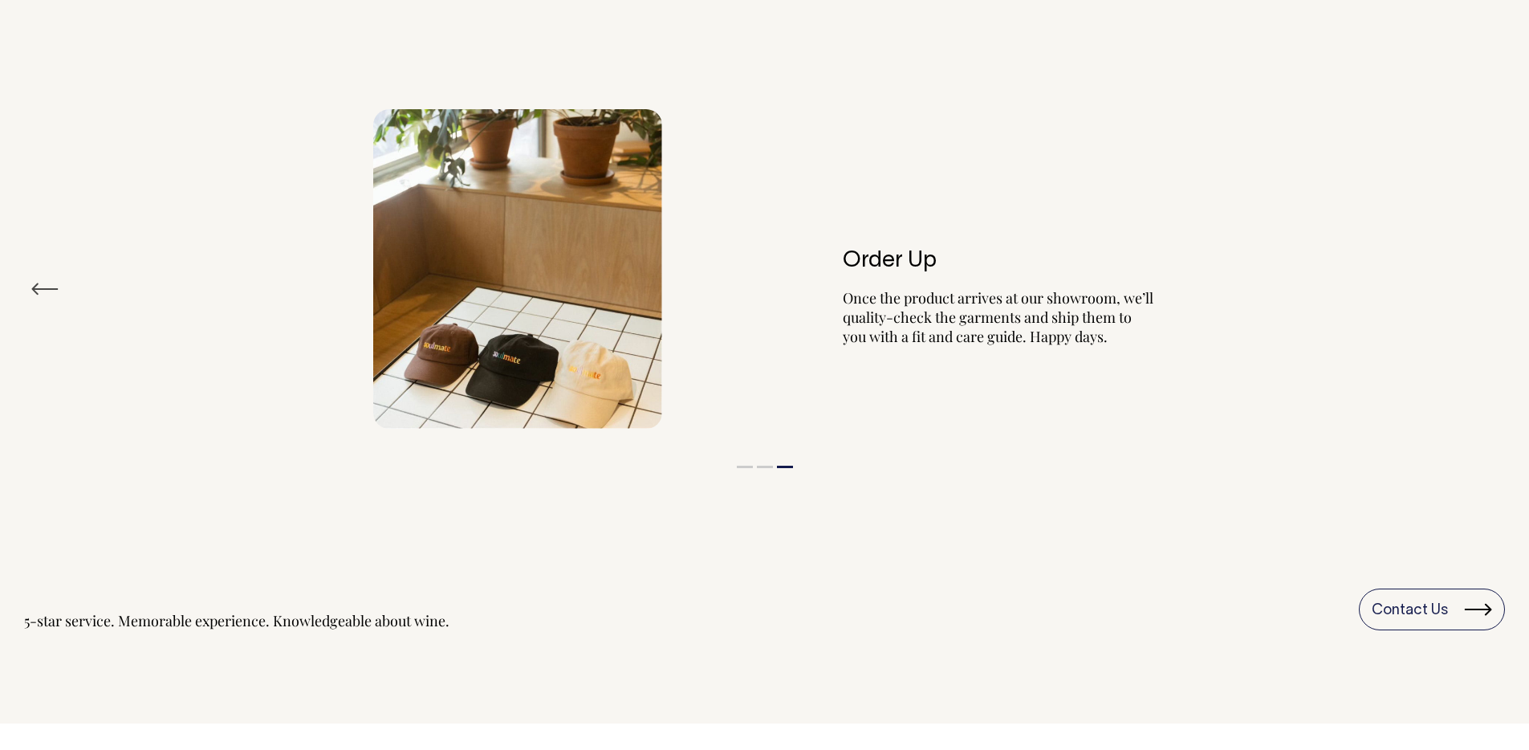
scroll to position [2006, 0]
